Goal: Information Seeking & Learning: Find specific fact

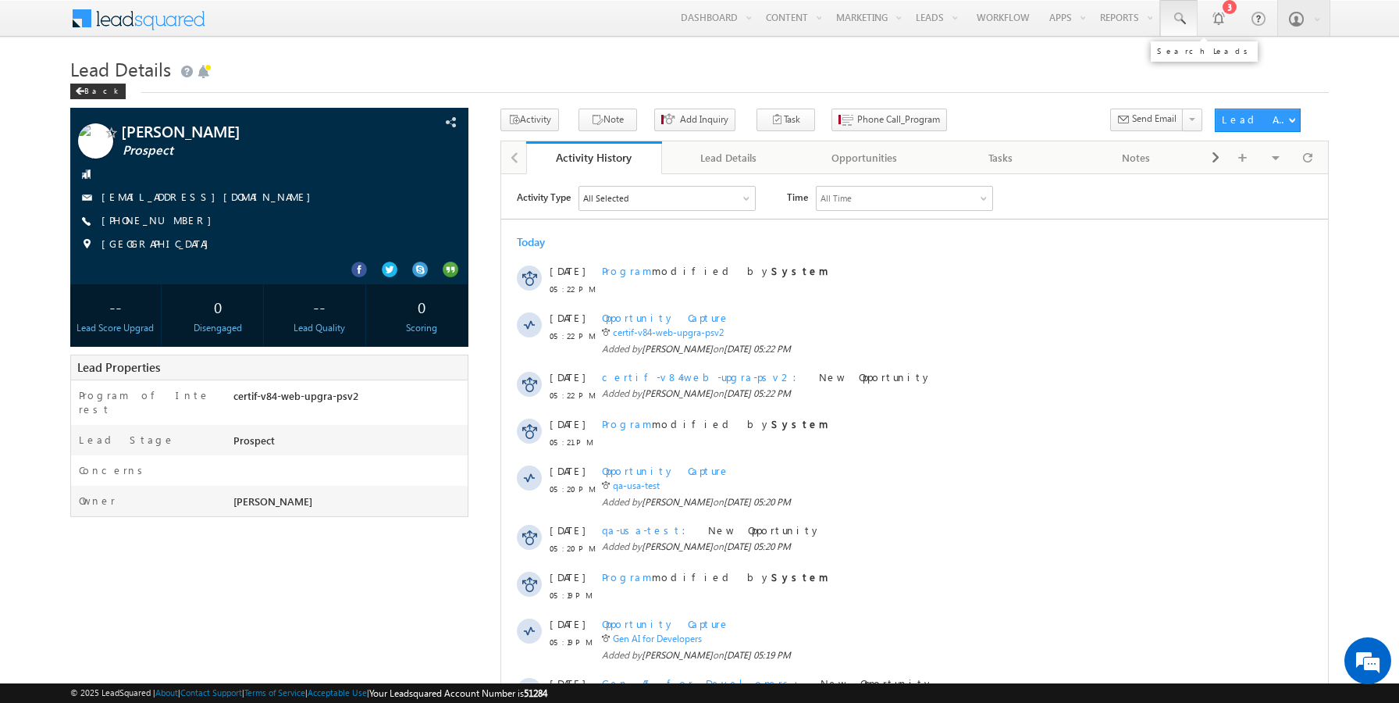
click at [1178, 21] on span at bounding box center [1179, 19] width 16 height 16
paste input "9834567898"
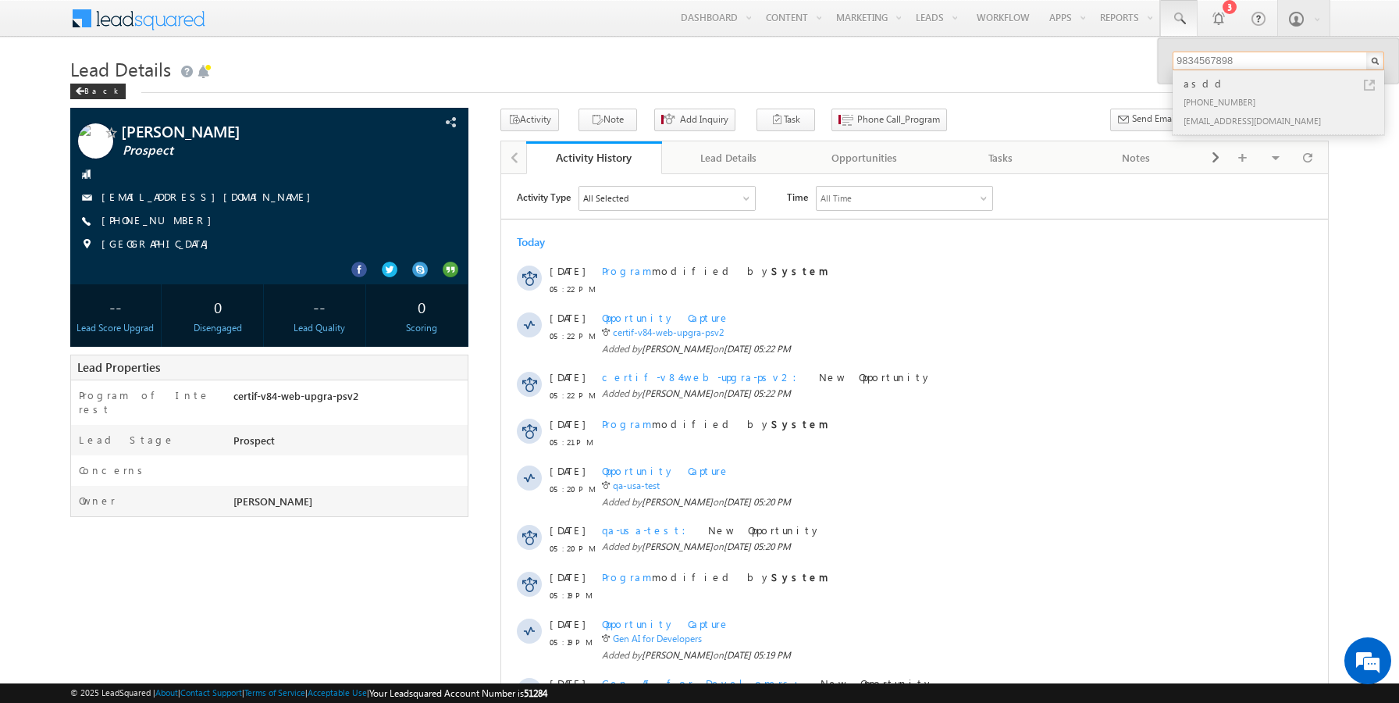
type input "9834567898"
click at [1204, 111] on div "[EMAIL_ADDRESS][DOMAIN_NAME]" at bounding box center [1285, 120] width 209 height 19
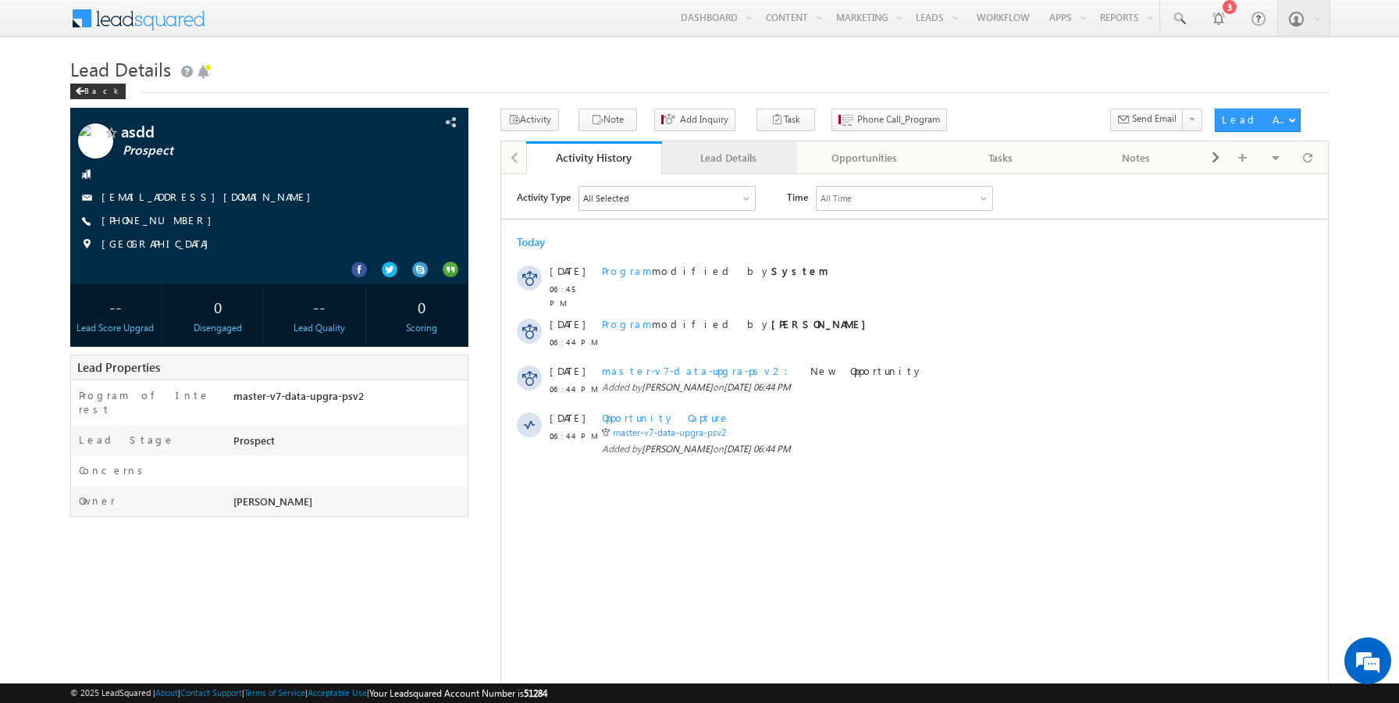
click at [707, 153] on div "Lead Details" at bounding box center [729, 157] width 109 height 19
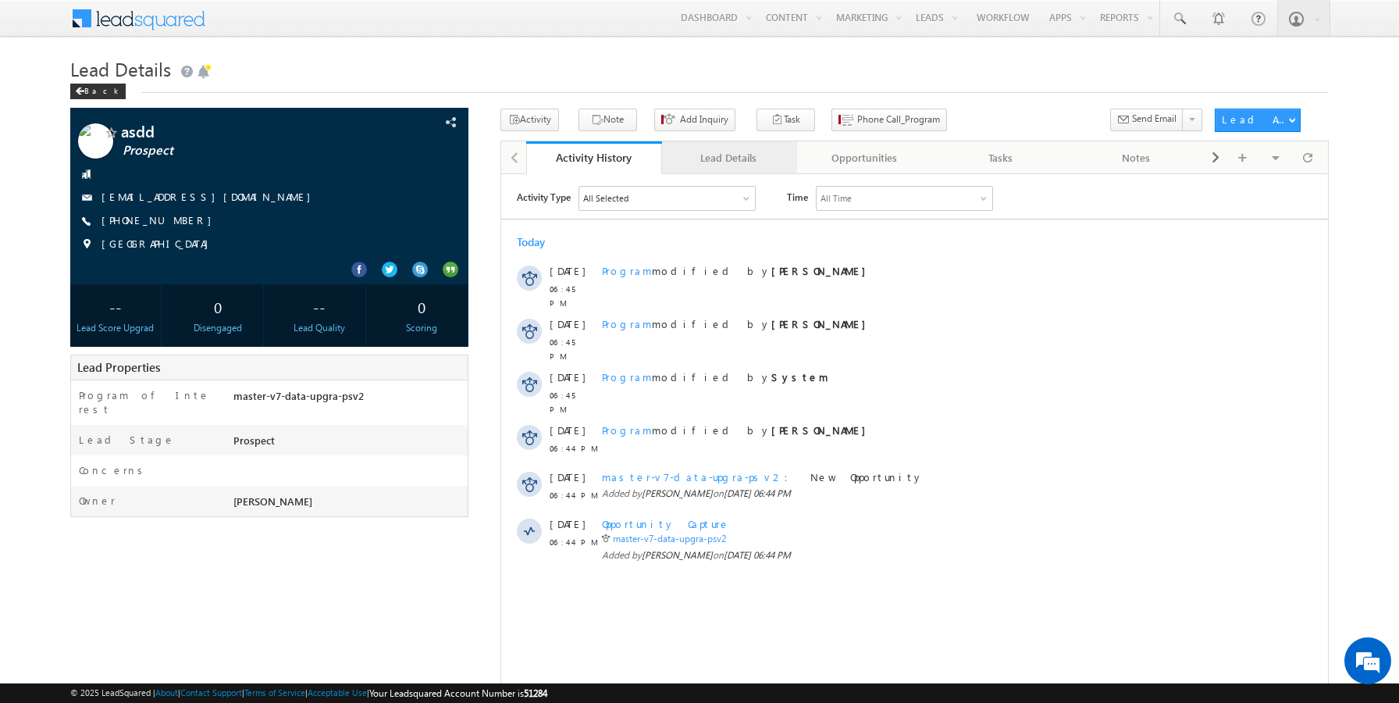
click at [753, 144] on link "Lead Details" at bounding box center [730, 157] width 136 height 33
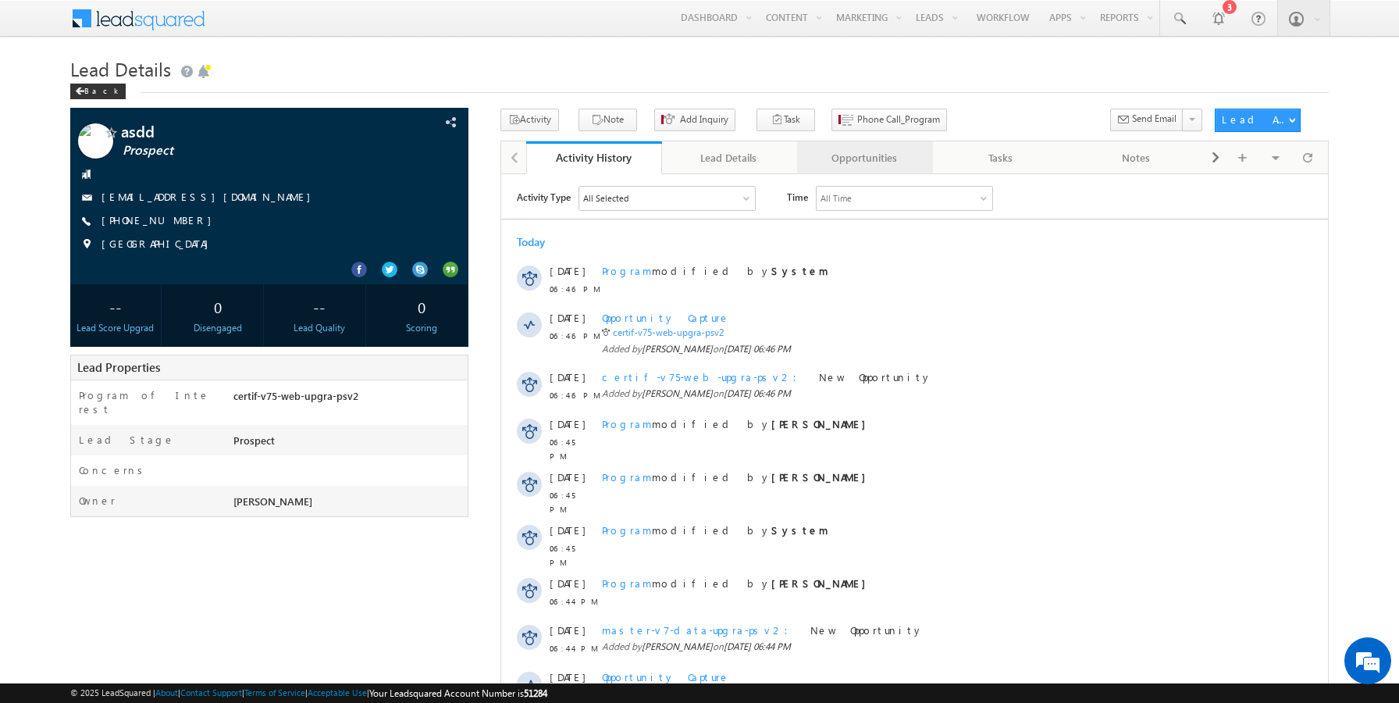
click at [832, 159] on div "Opportunities" at bounding box center [864, 157] width 109 height 19
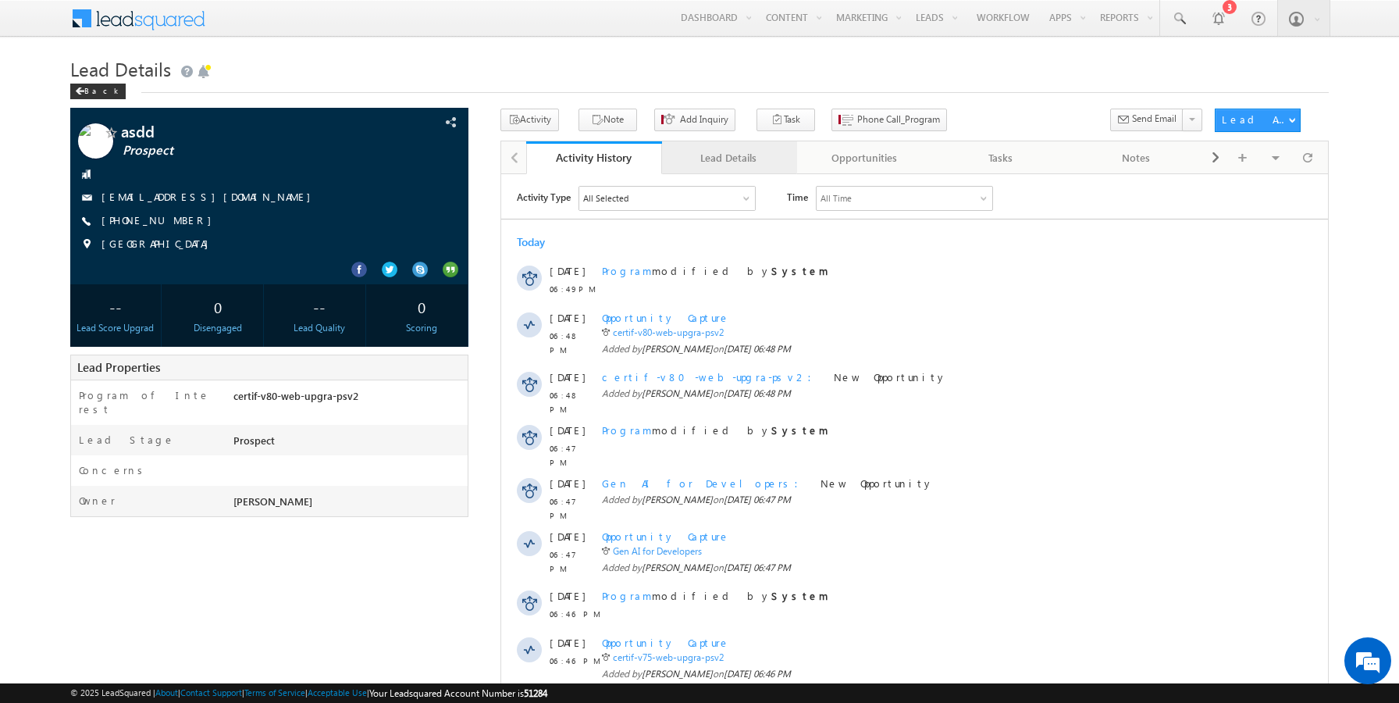
click at [736, 151] on div "Lead Details" at bounding box center [729, 157] width 109 height 19
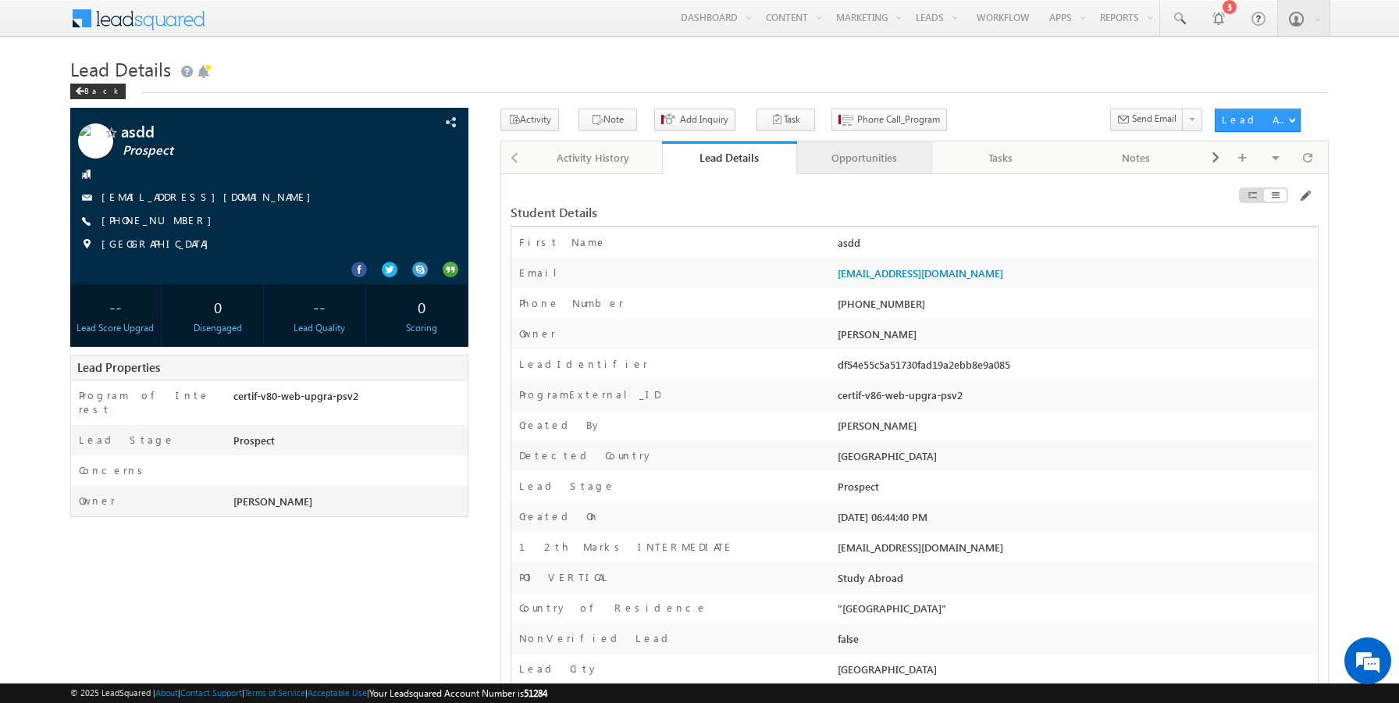
click at [856, 162] on div "Opportunities" at bounding box center [864, 157] width 109 height 19
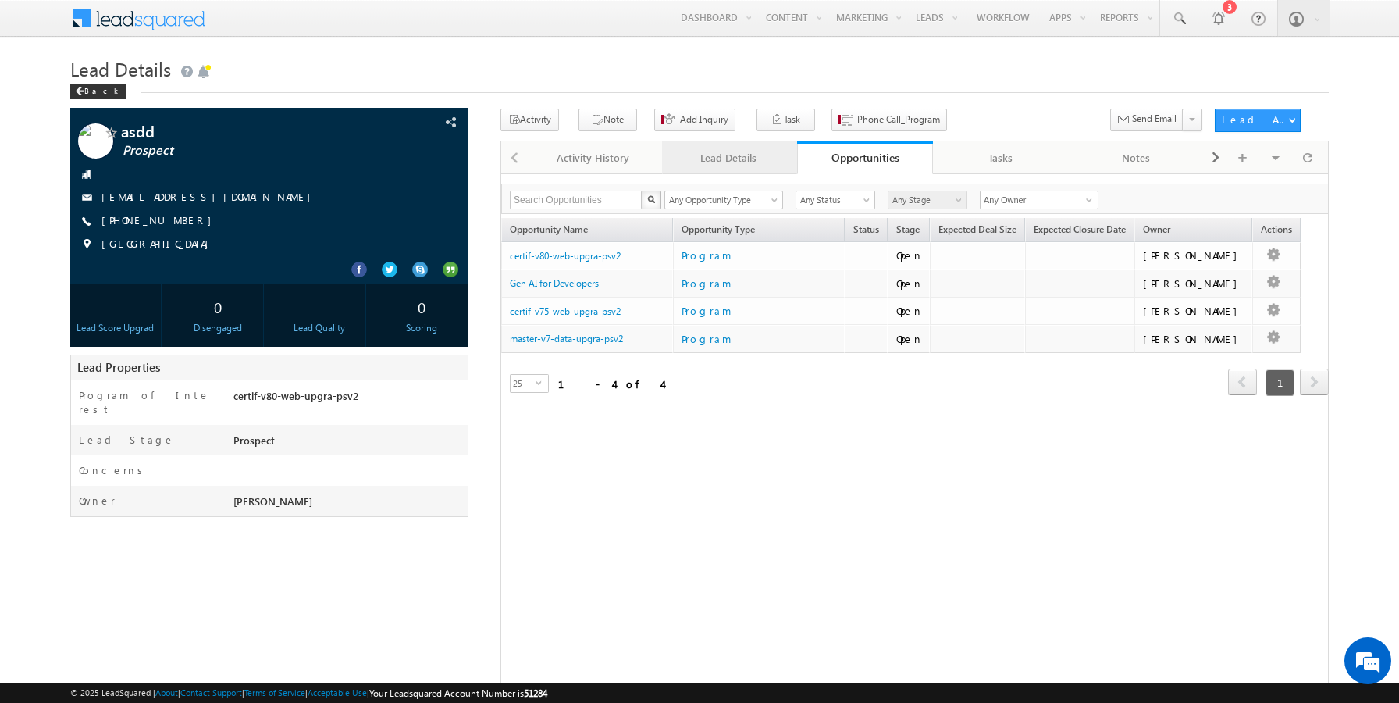
click at [725, 153] on div "Lead Details" at bounding box center [729, 157] width 109 height 19
